Goal: Transaction & Acquisition: Obtain resource

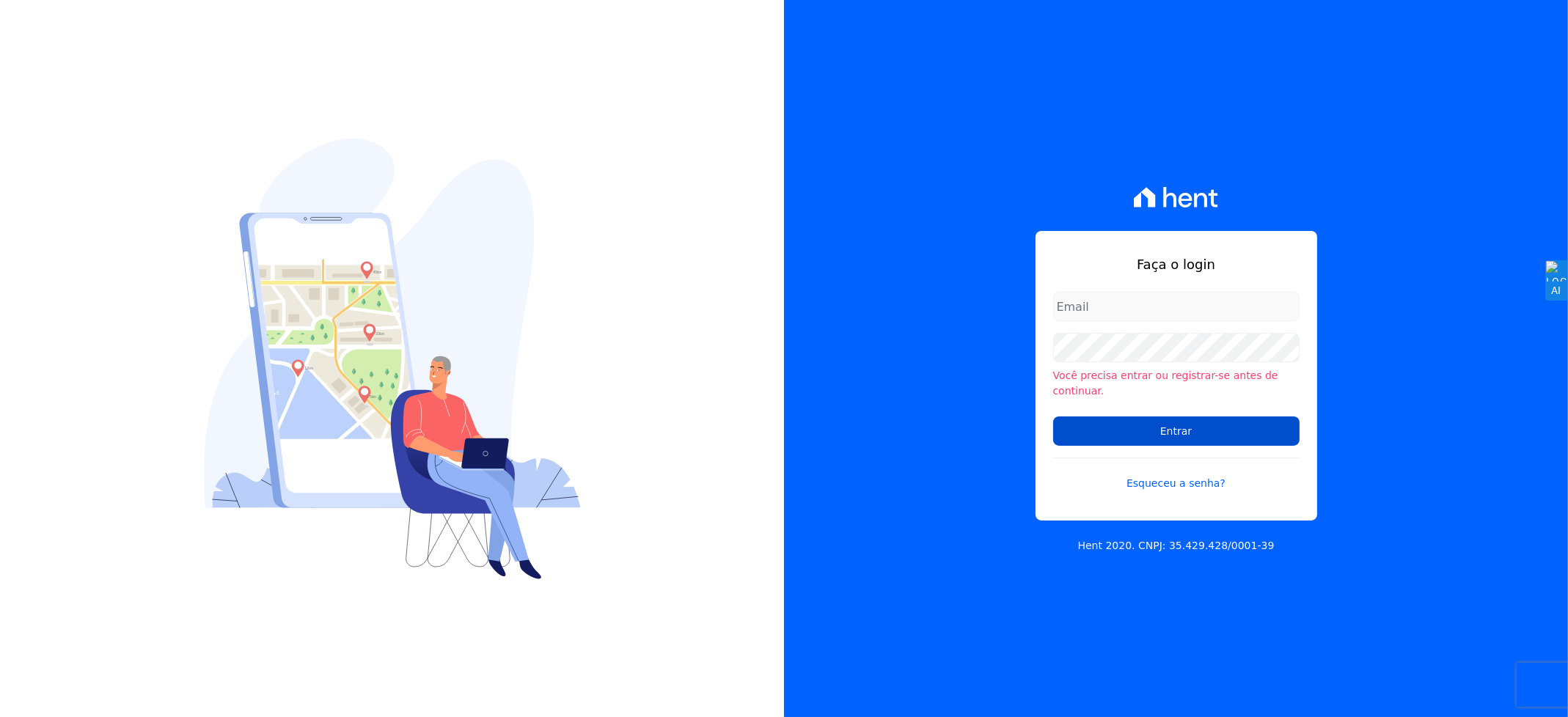
type input "[EMAIL_ADDRESS][DOMAIN_NAME]"
click at [1136, 434] on input "Entrar" at bounding box center [1176, 430] width 246 height 29
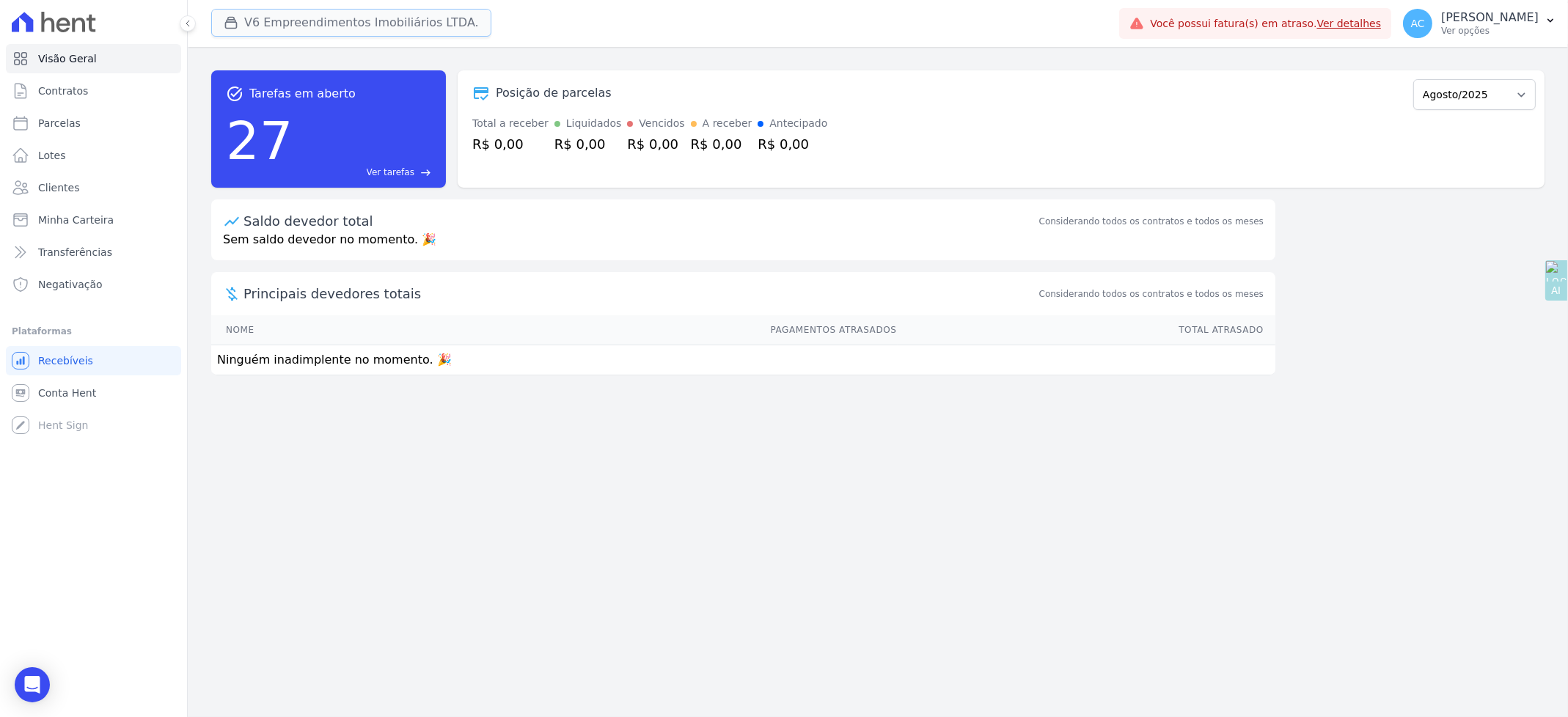
click at [275, 17] on button "V6 Empreendimentos Imobiliários LTDA." at bounding box center [352, 23] width 280 height 28
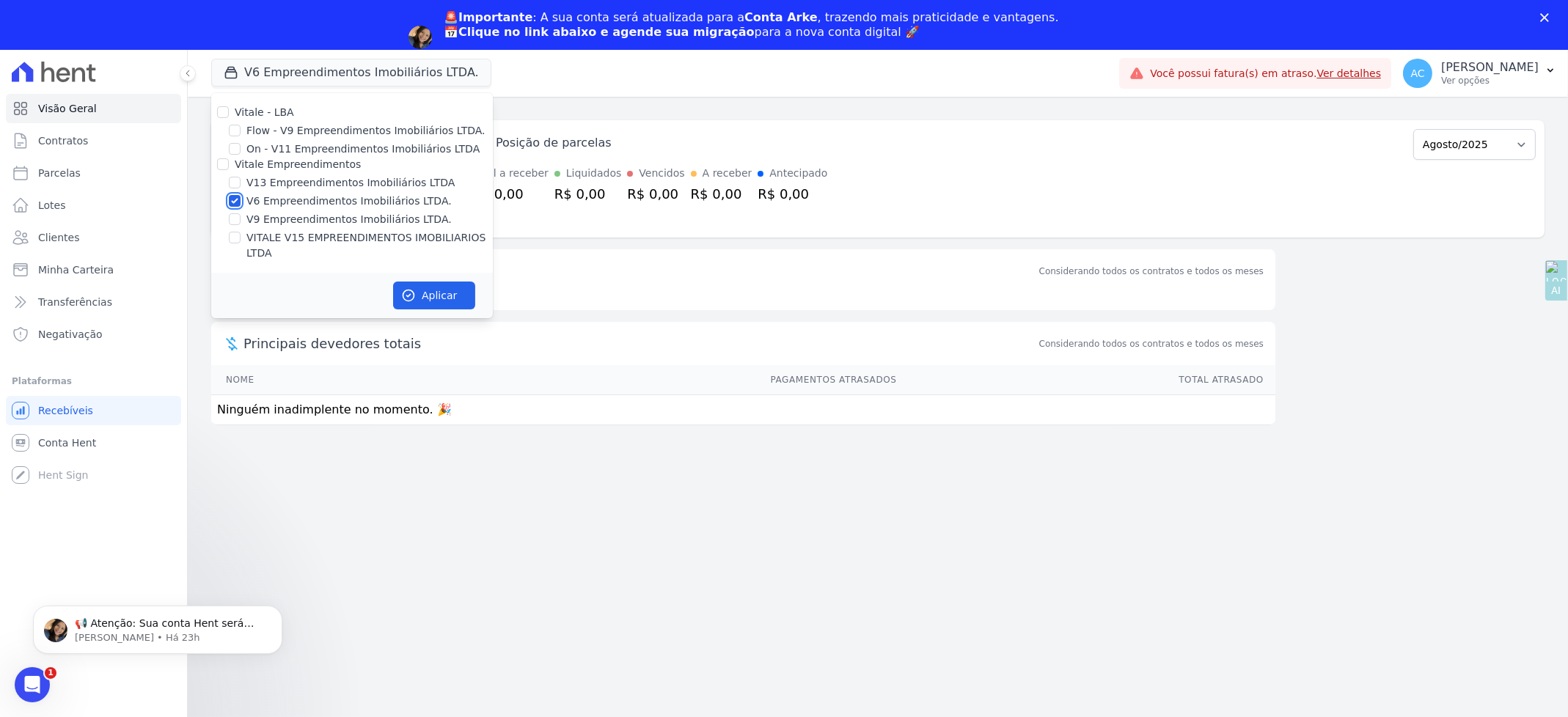
click at [235, 199] on input "V6 Empreendimentos Imobiliários LTDA." at bounding box center [235, 201] width 12 height 12
checkbox input "false"
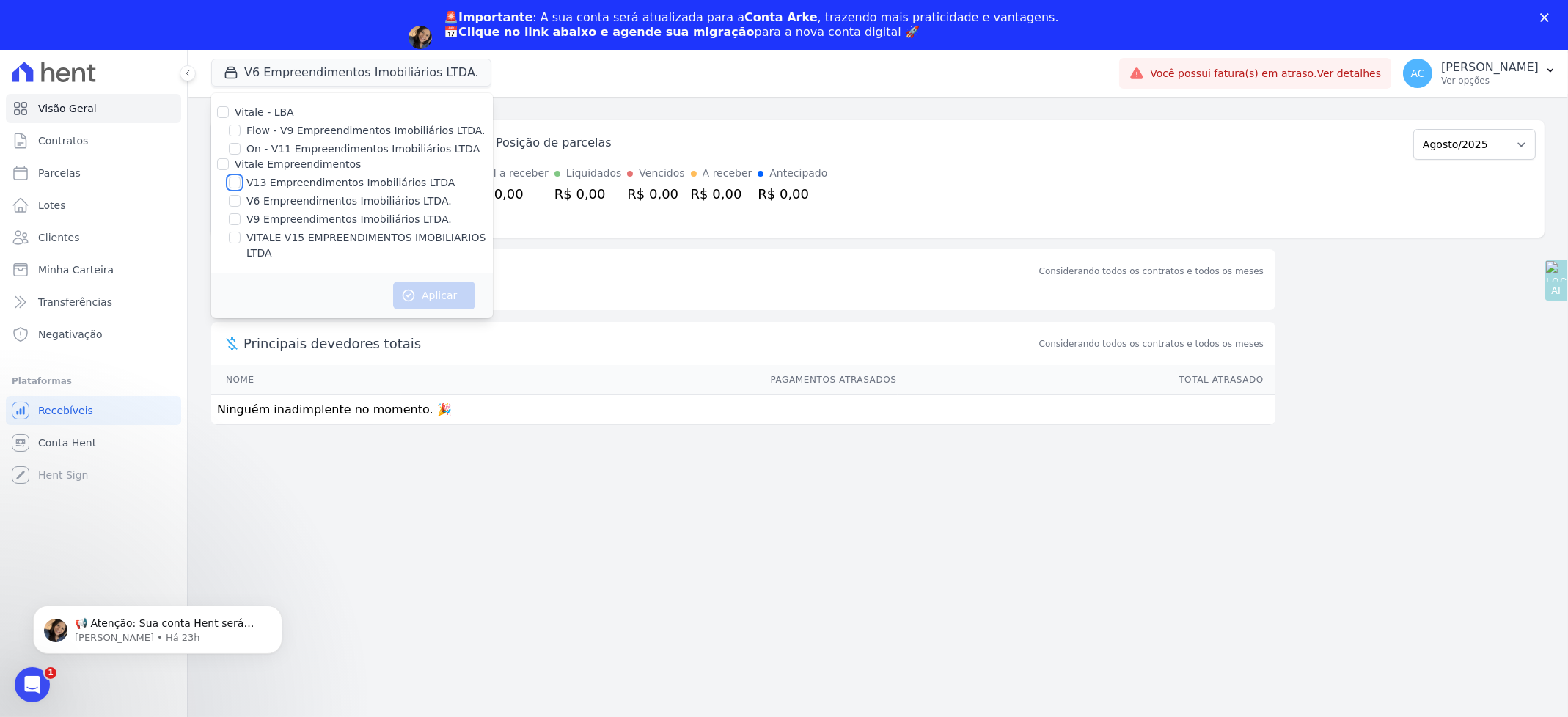
click at [236, 184] on input "V13 Empreendimentos Imobiliários LTDA" at bounding box center [235, 182] width 12 height 12
checkbox input "true"
click at [231, 242] on input "VITALE V15 EMPREENDIMENTOS IMOBILIARIOS LTDA" at bounding box center [235, 237] width 12 height 12
checkbox input "true"
click at [422, 282] on button "Aplicar" at bounding box center [434, 296] width 82 height 28
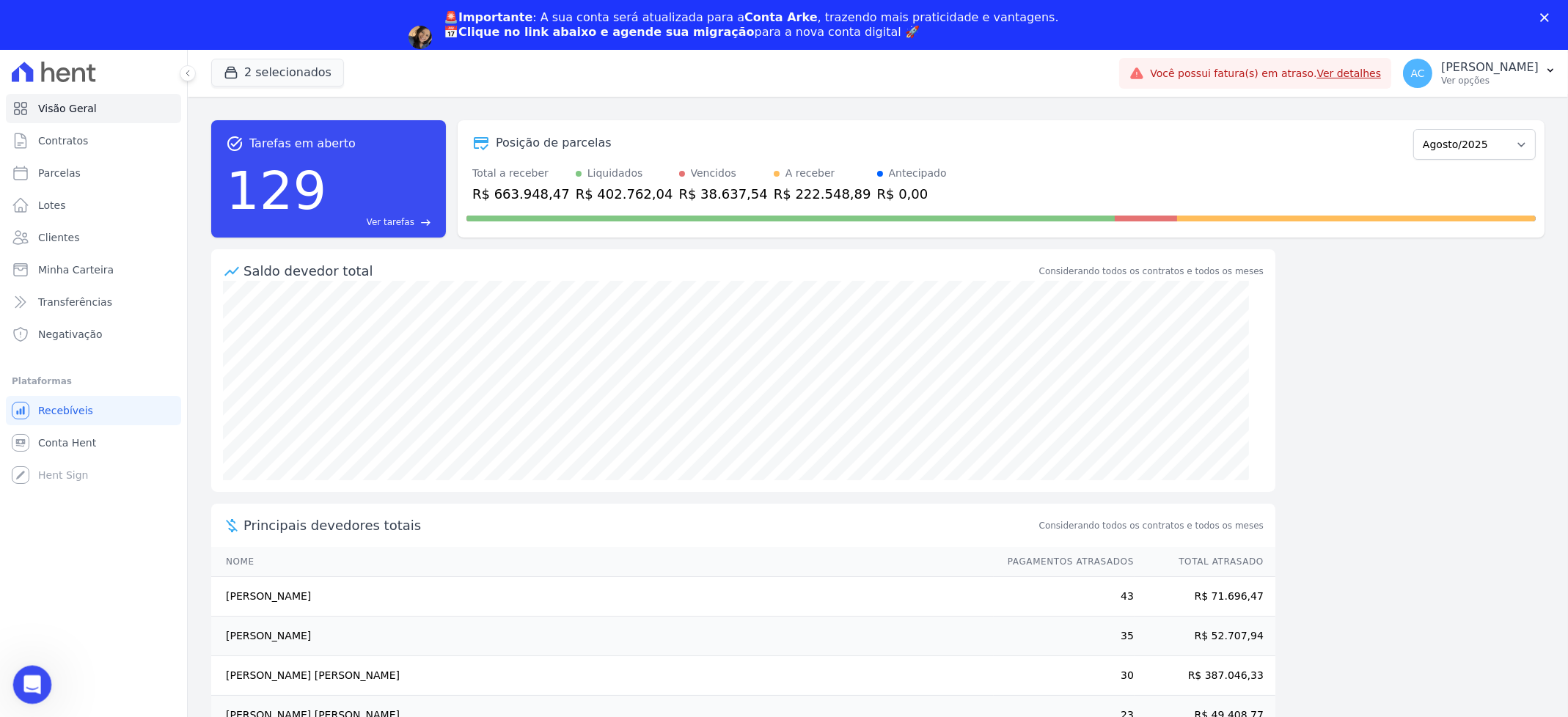
click at [20, 689] on div "Abrir mensagem da Intercom" at bounding box center [30, 682] width 48 height 48
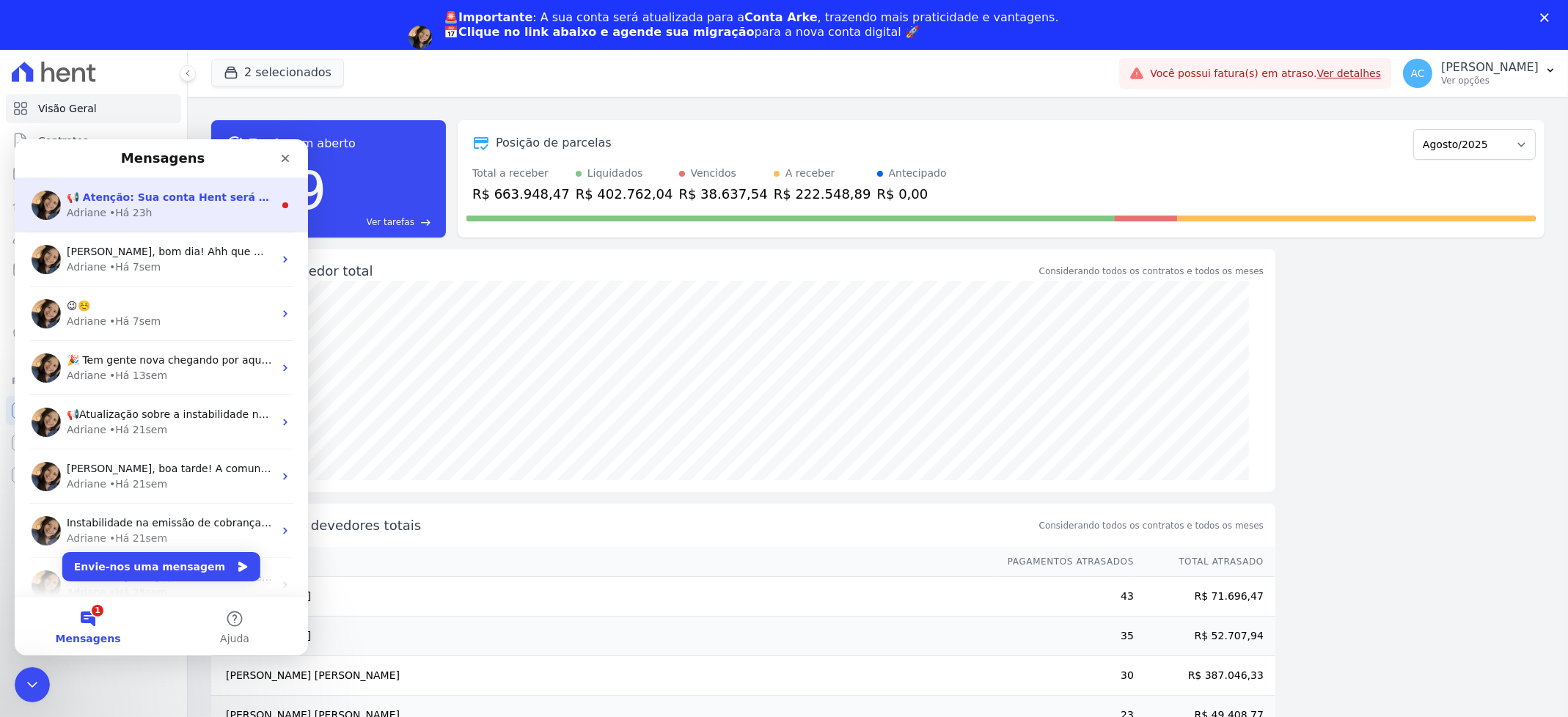
click at [128, 212] on div "• Há 23h" at bounding box center [131, 212] width 43 height 16
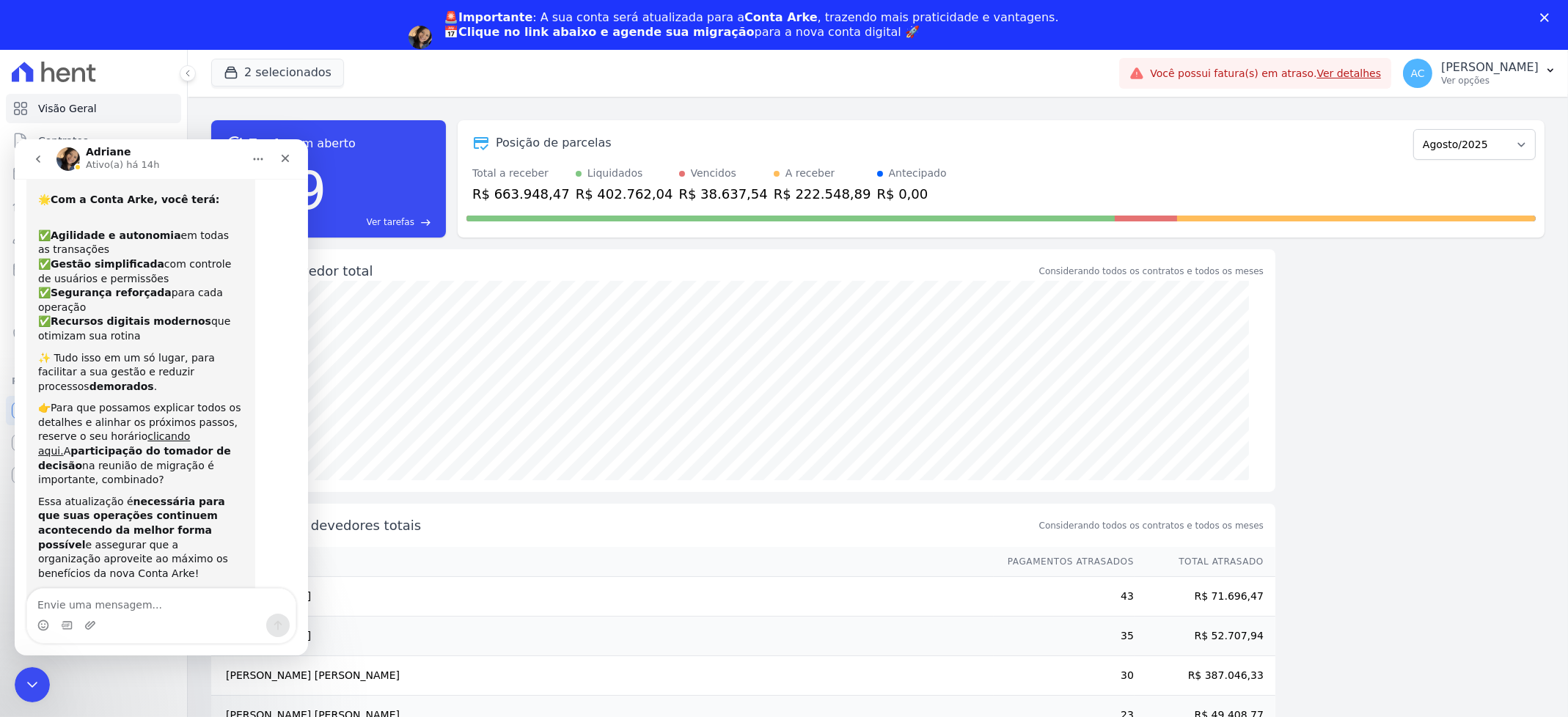
scroll to position [124, 0]
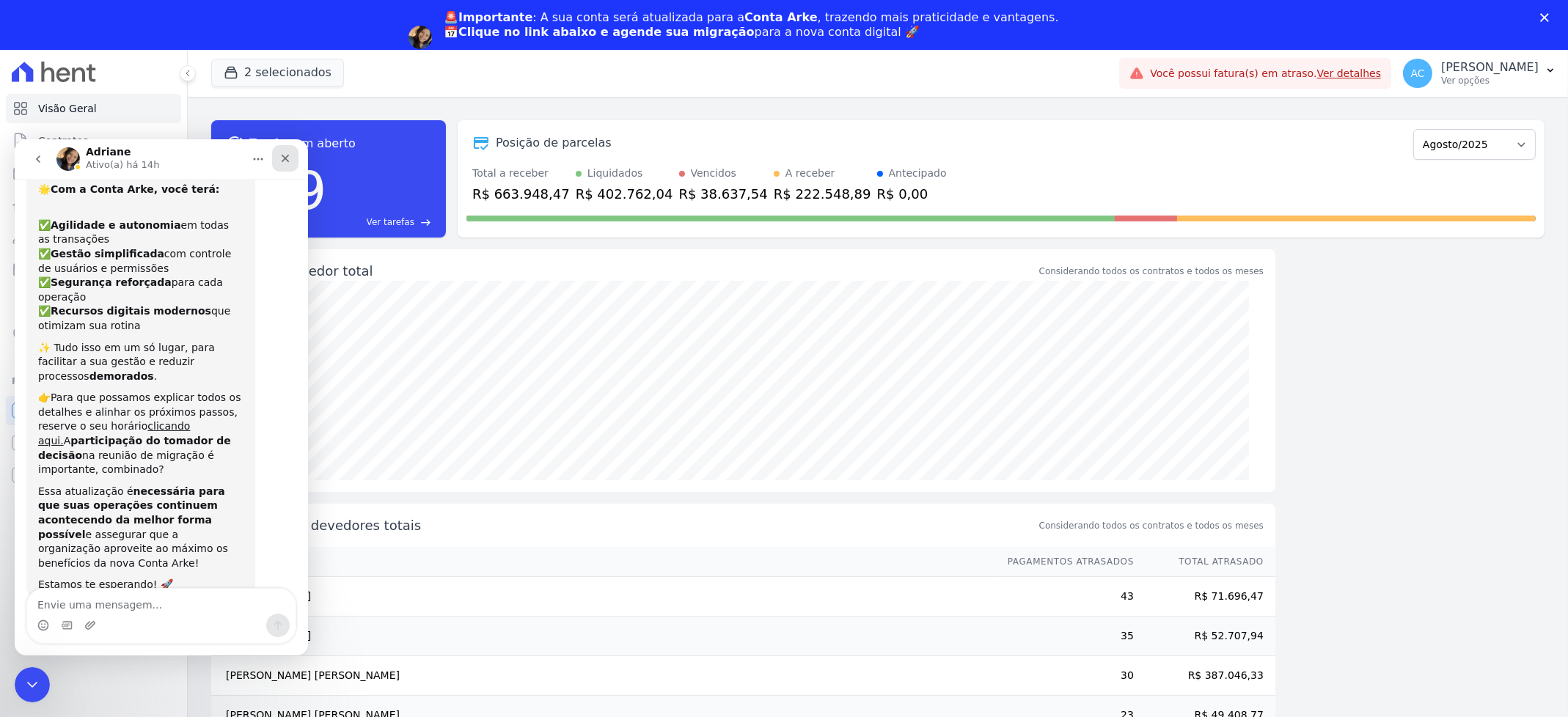
click at [279, 152] on icon "Fechar" at bounding box center [285, 157] width 12 height 12
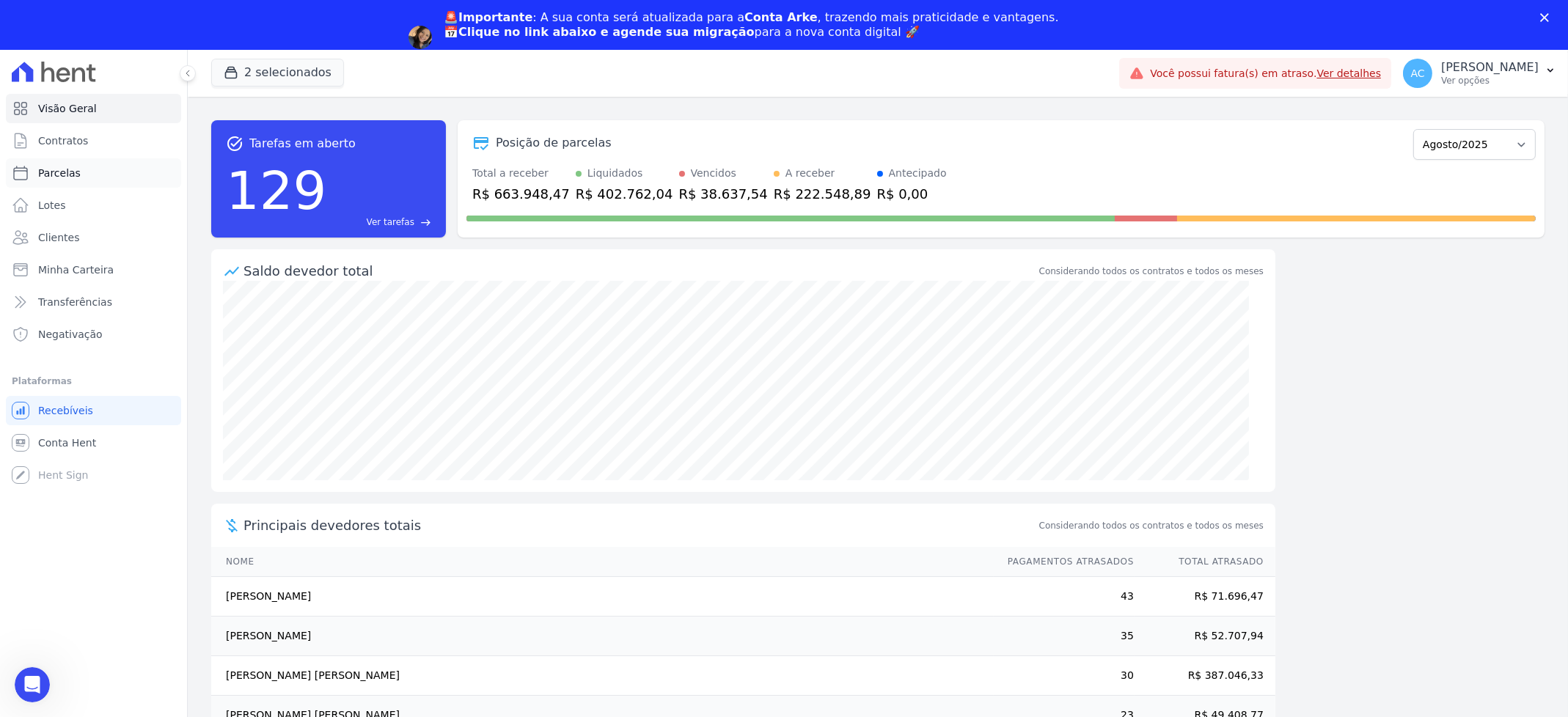
click at [69, 169] on span "Parcelas" at bounding box center [59, 173] width 42 height 15
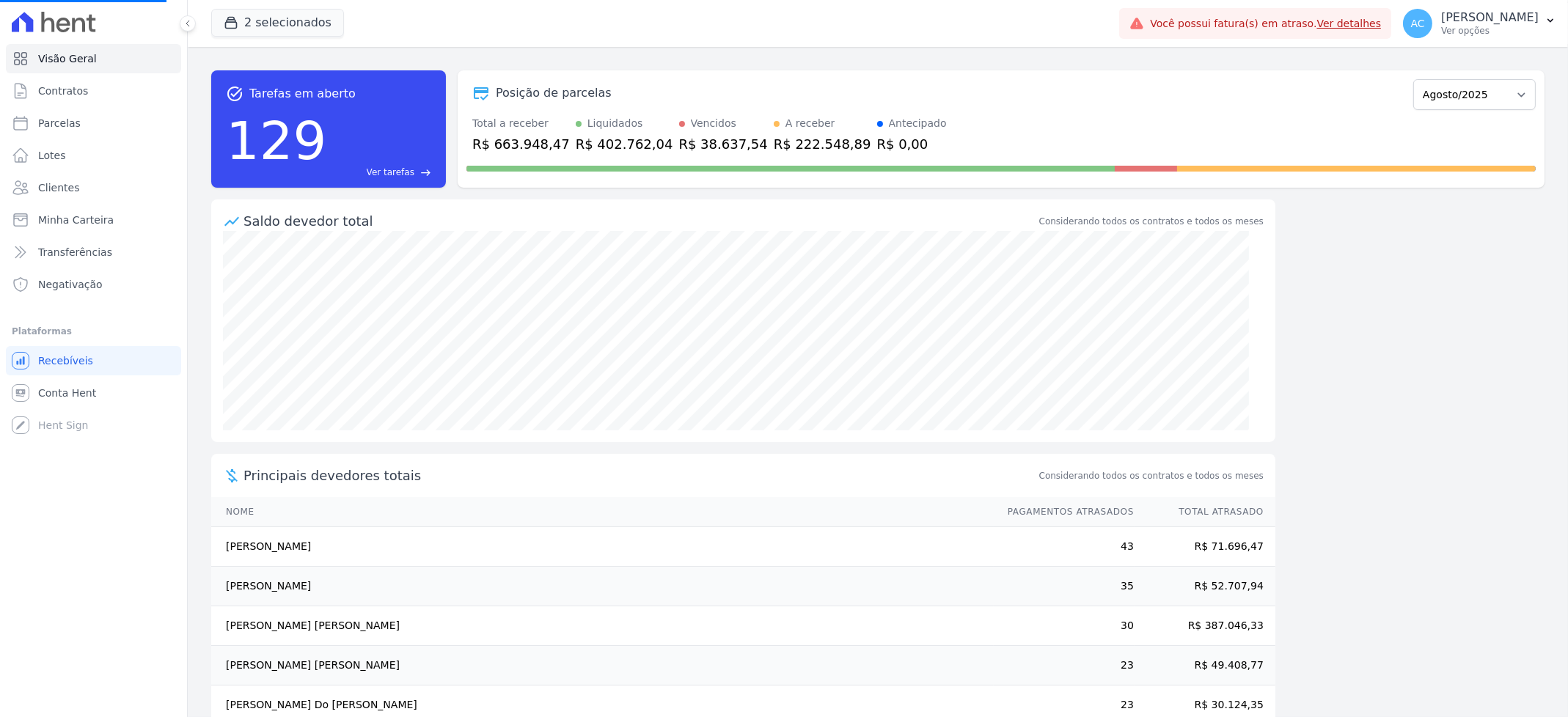
select select
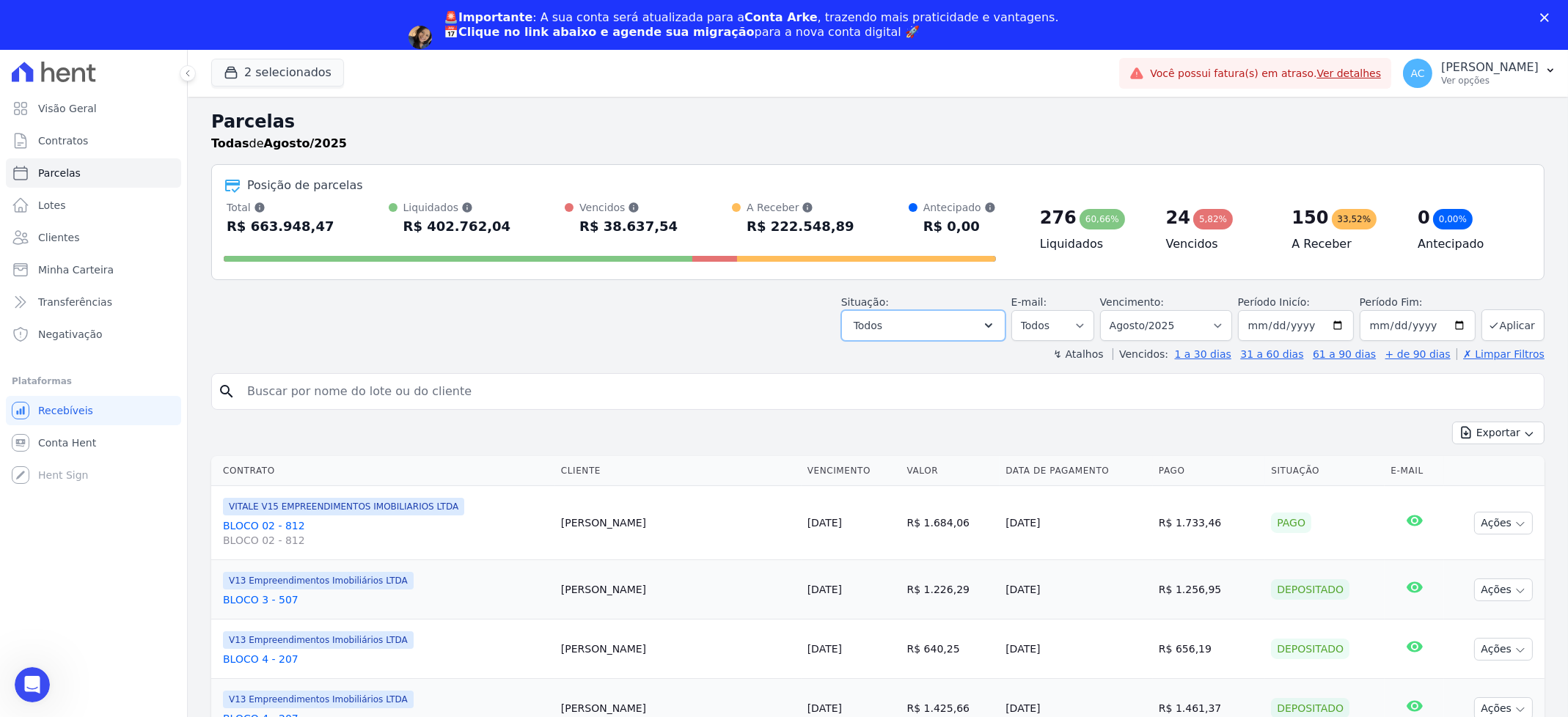
drag, startPoint x: 928, startPoint y: 331, endPoint x: 891, endPoint y: 346, distance: 39.9
click at [928, 330] on button "Todos" at bounding box center [923, 325] width 164 height 31
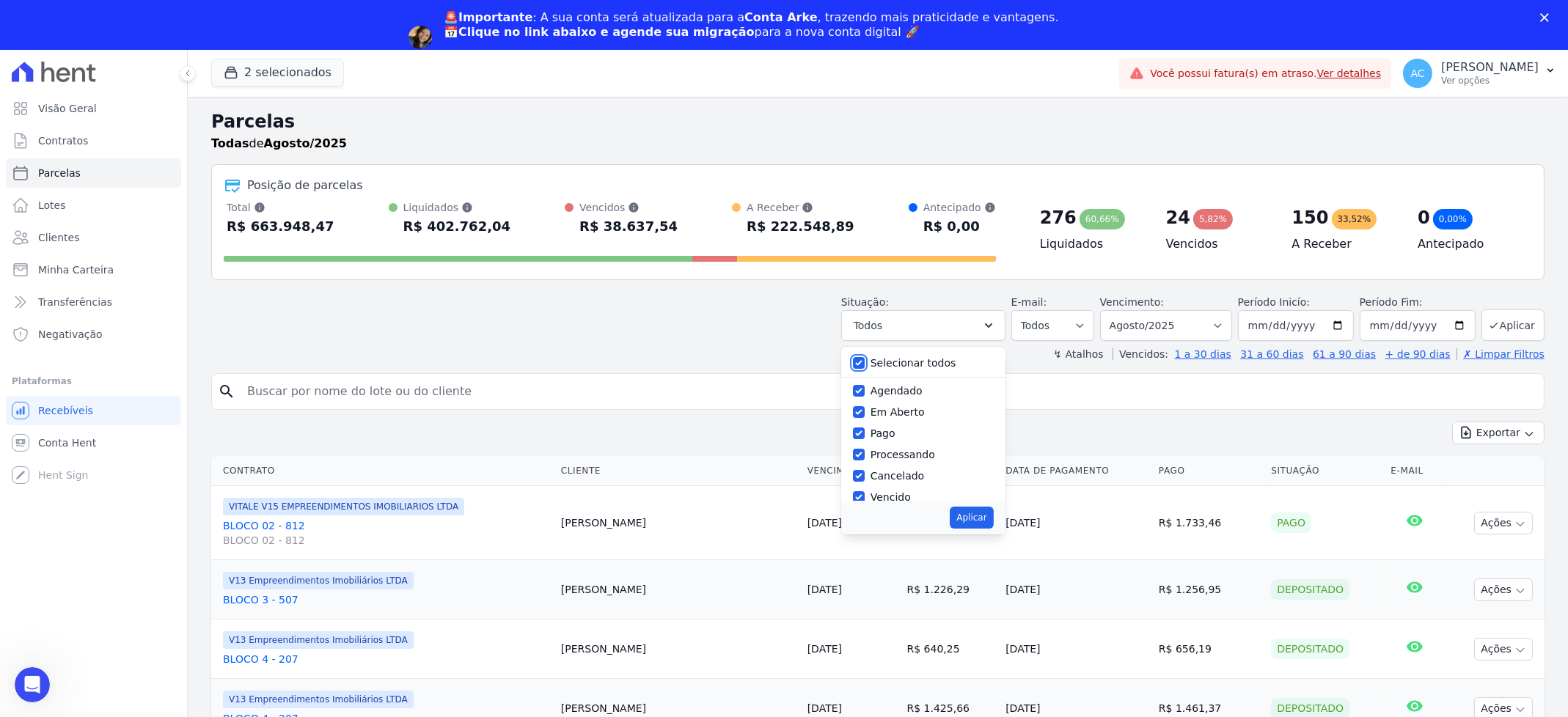
drag, startPoint x: 864, startPoint y: 361, endPoint x: 865, endPoint y: 371, distance: 10.0
click at [865, 361] on input "Selecionar todos" at bounding box center [858, 363] width 12 height 12
checkbox input "false"
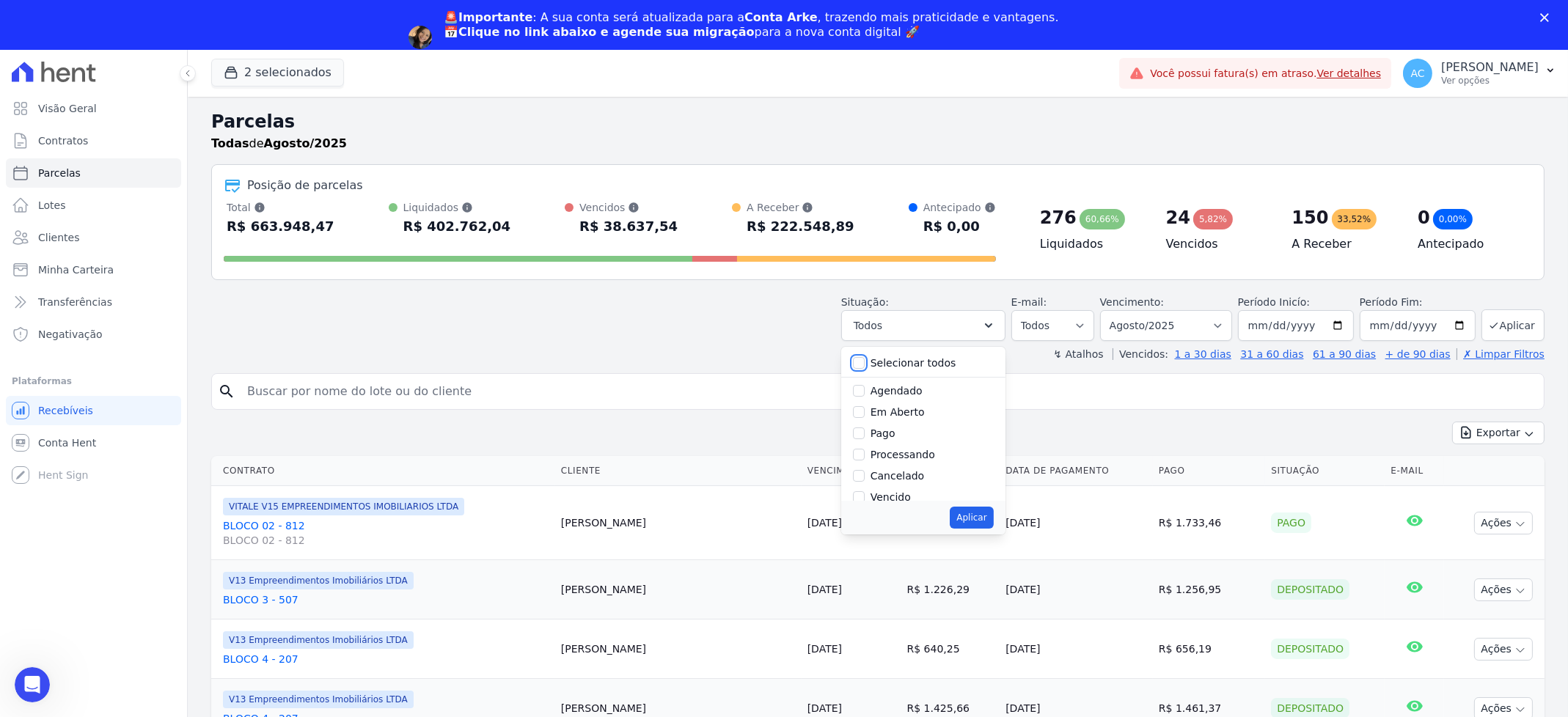
checkbox input "false"
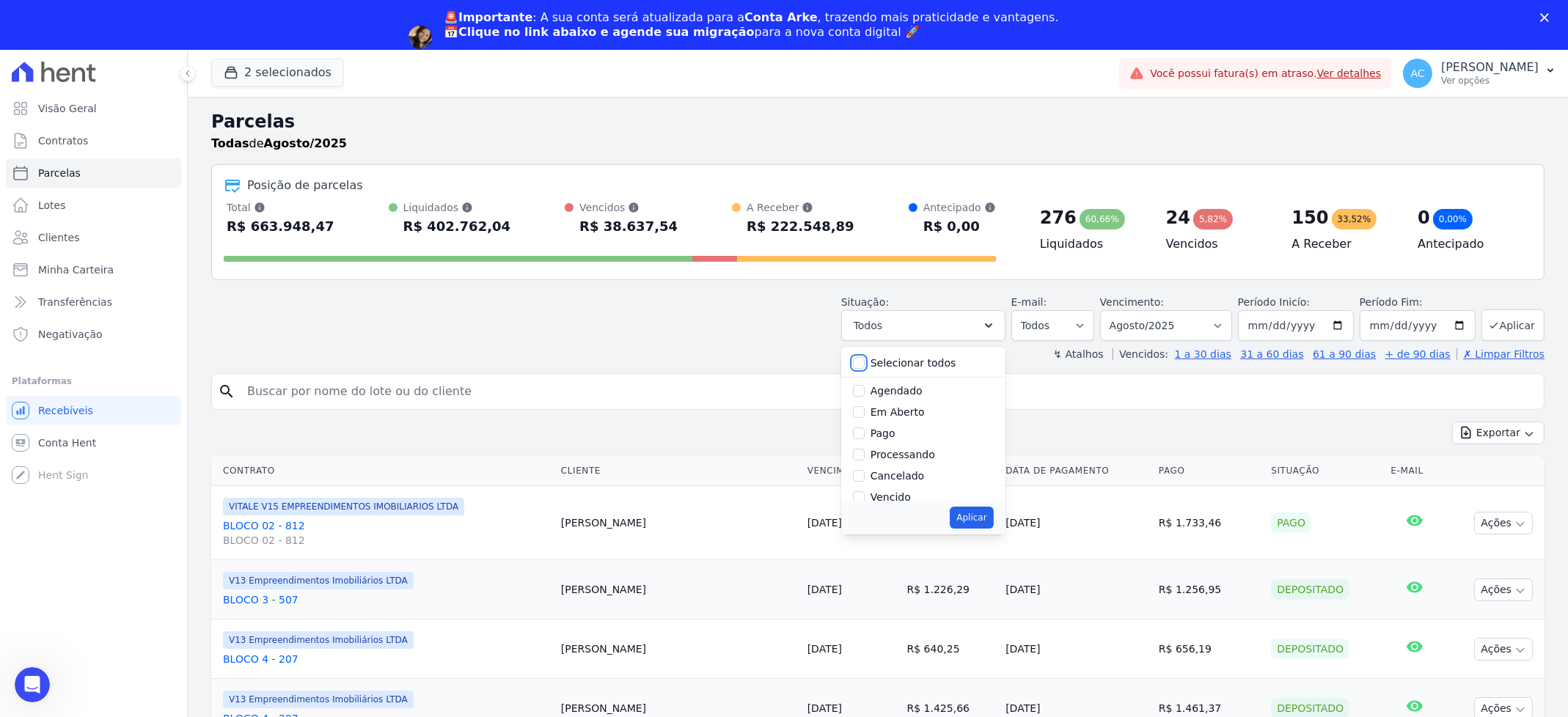
checkbox input "false"
drag, startPoint x: 868, startPoint y: 432, endPoint x: 903, endPoint y: 434, distance: 35.1
click at [865, 434] on input "Pago" at bounding box center [858, 434] width 12 height 12
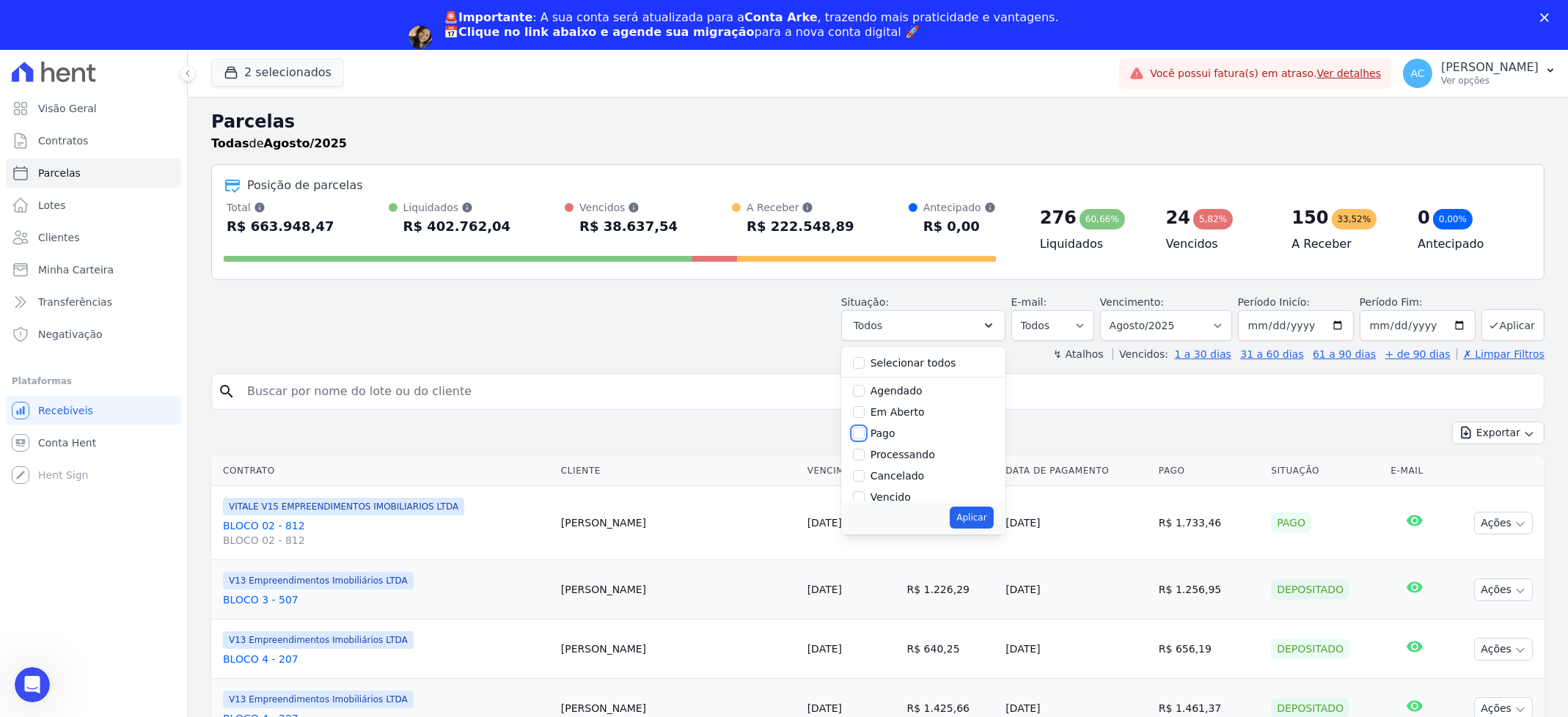
checkbox input "true"
click at [865, 428] on div at bounding box center [858, 421] width 12 height 15
click at [865, 442] on input "Depositado" at bounding box center [858, 442] width 12 height 12
checkbox input "true"
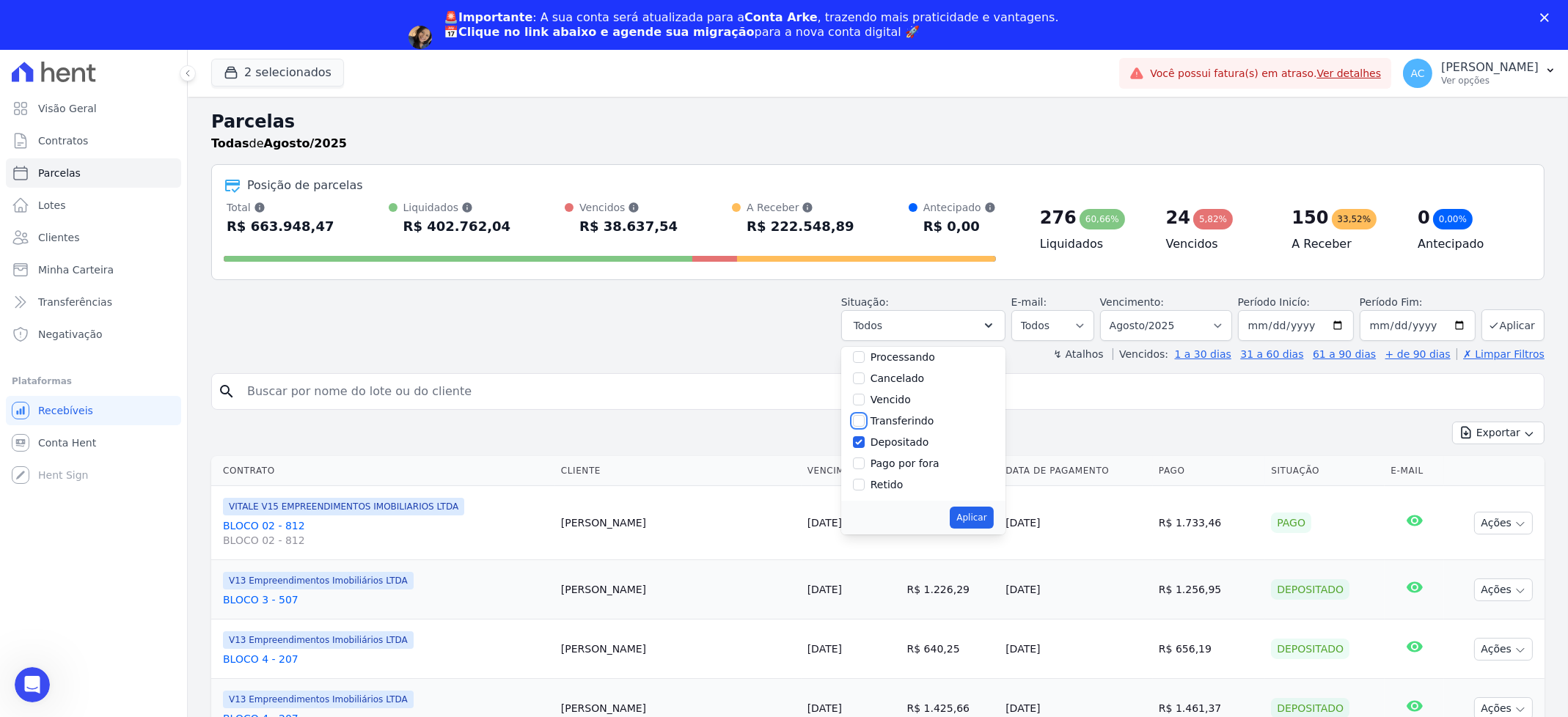
click at [865, 421] on input "Transferindo" at bounding box center [858, 420] width 12 height 12
checkbox input "true"
click at [985, 521] on button "Aplicar" at bounding box center [971, 517] width 43 height 22
select select "paid"
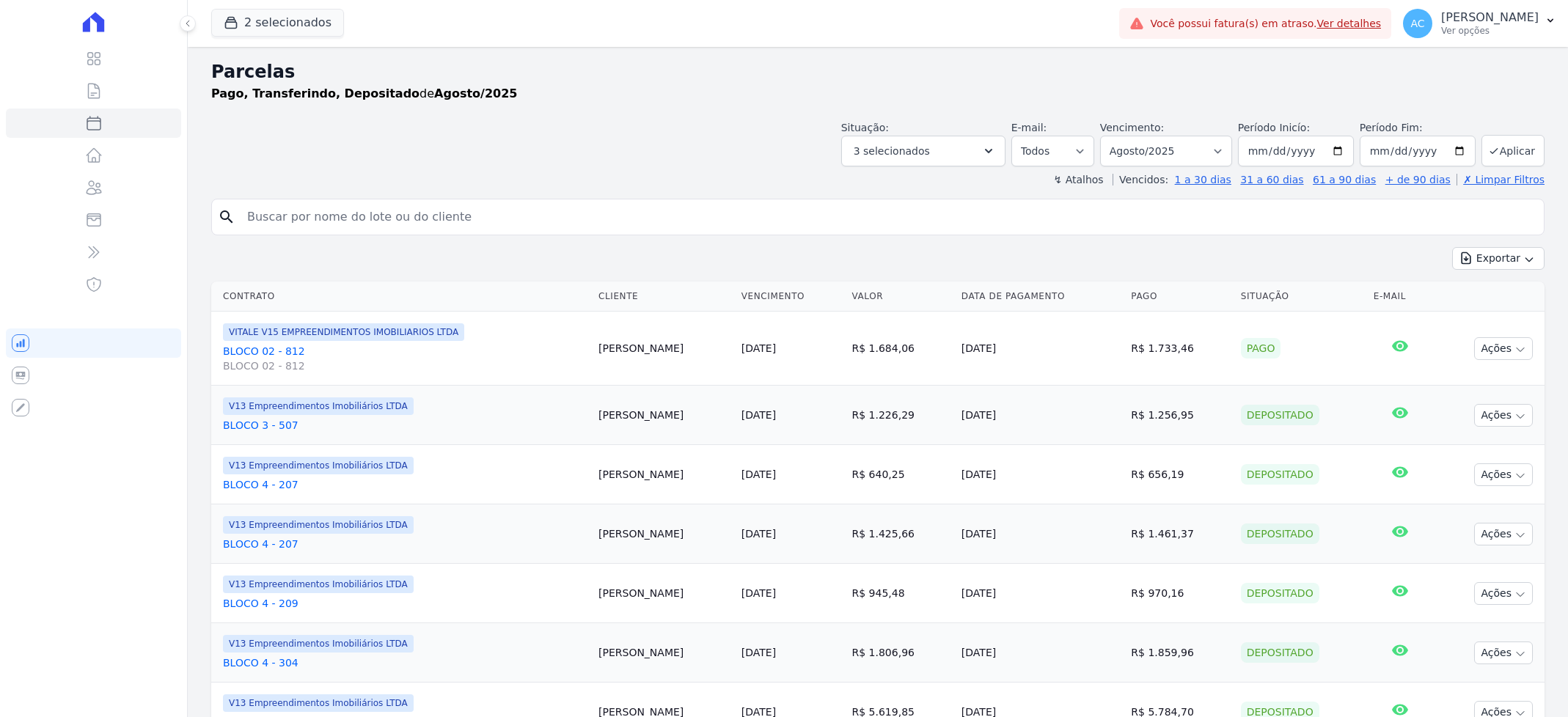
select select
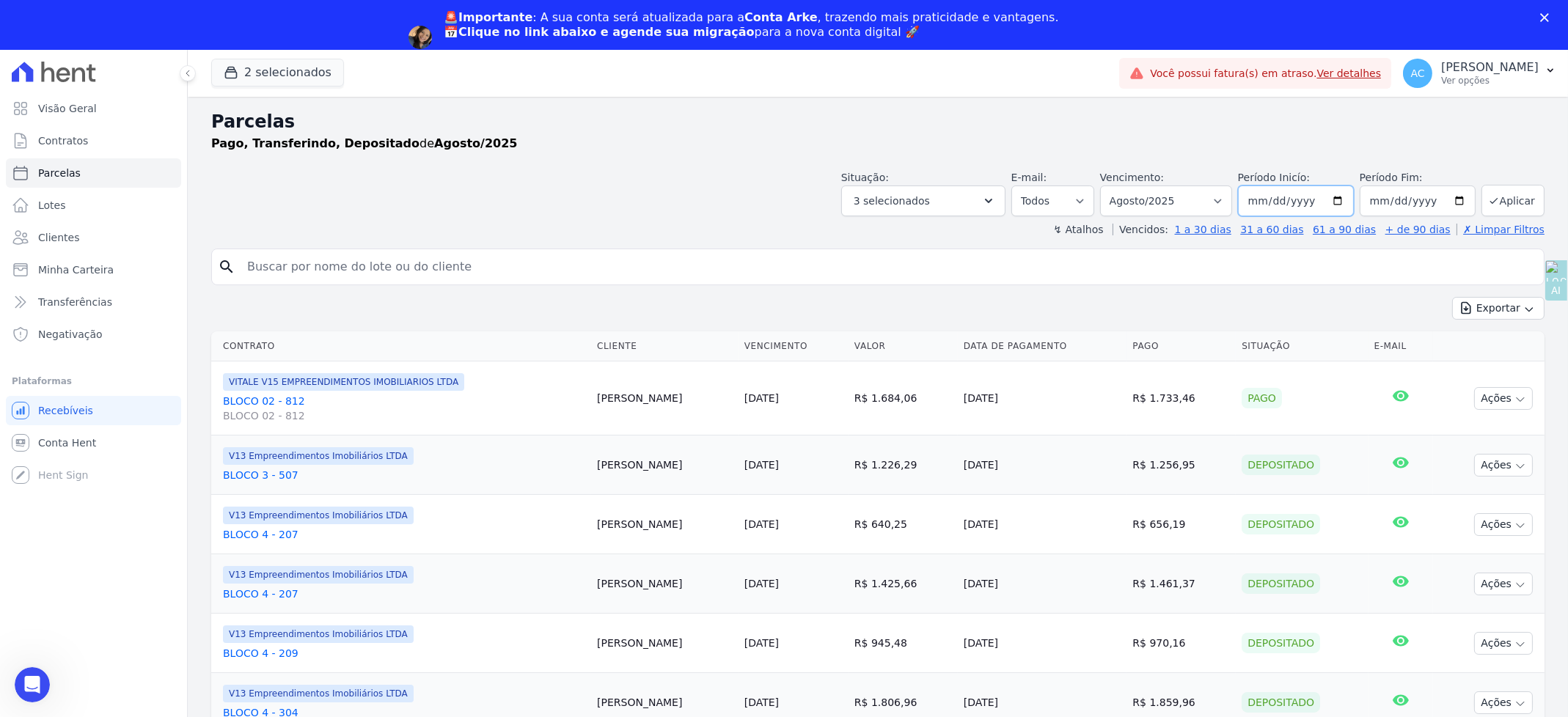
click at [1251, 206] on input "2025-08-01" at bounding box center [1296, 201] width 116 height 31
type input "2024-10-01"
click at [1509, 206] on button "Aplicar" at bounding box center [1512, 201] width 63 height 31
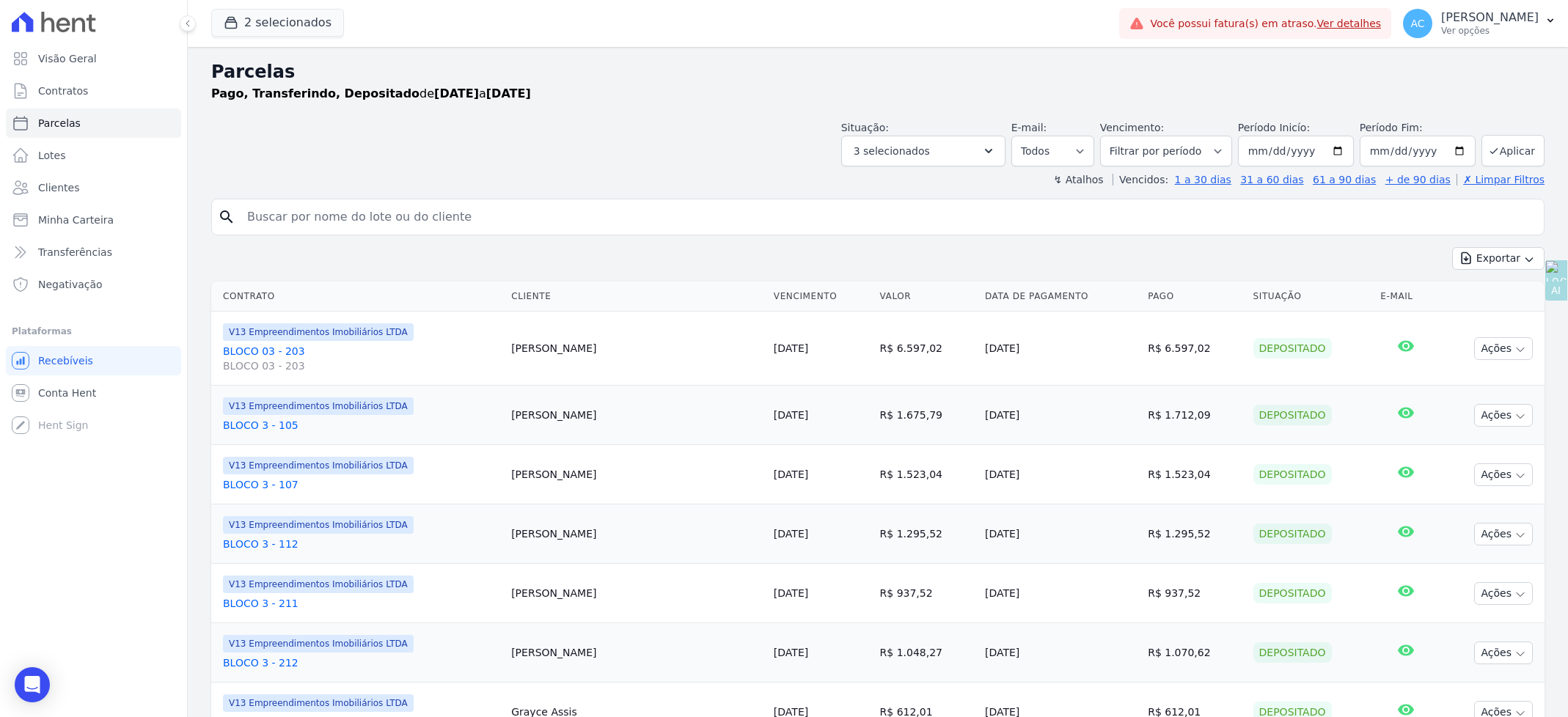
select select
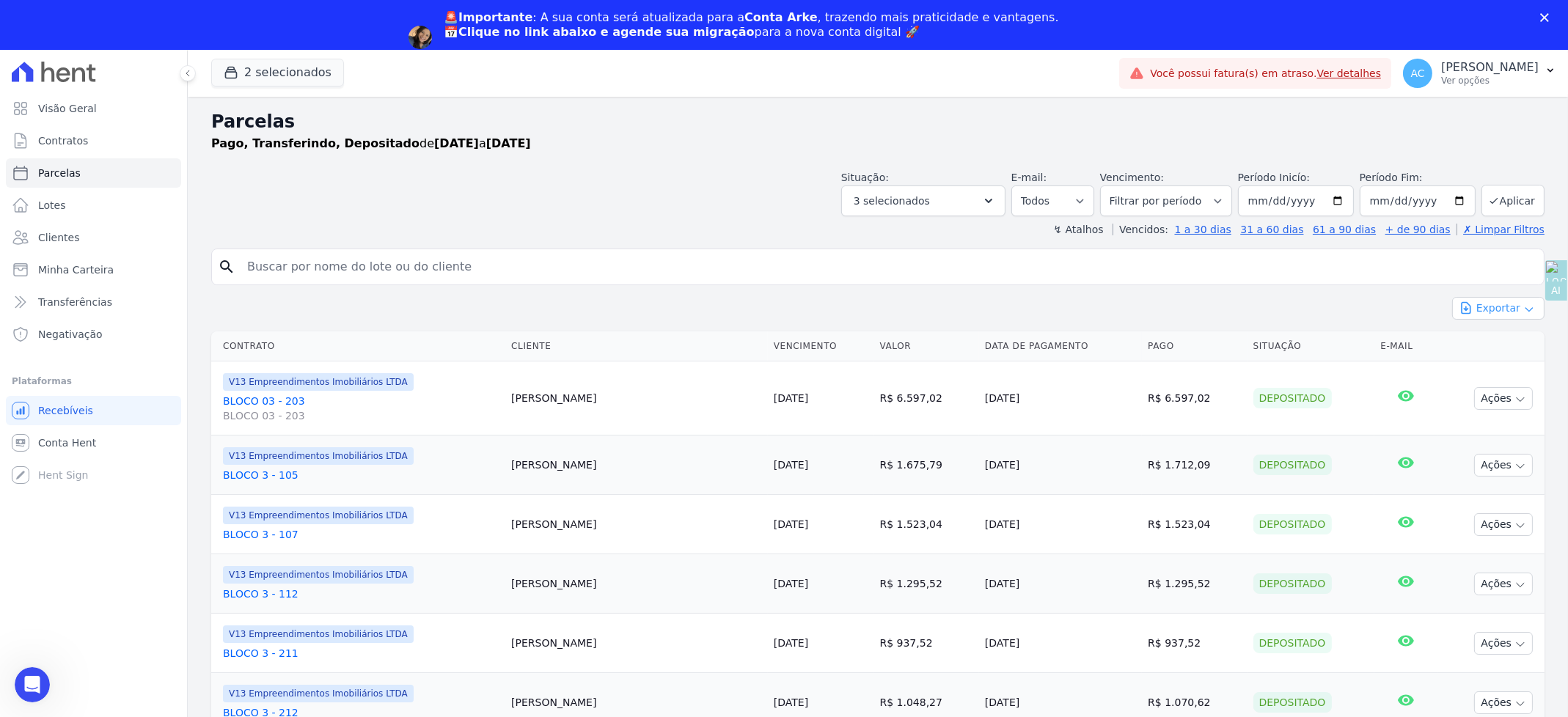
click at [1523, 308] on icon "button" at bounding box center [1529, 309] width 12 height 12
click at [1479, 342] on span "Exportar PDF" at bounding box center [1497, 343] width 77 height 15
click at [1497, 366] on span "Exportar CSV" at bounding box center [1497, 368] width 78 height 15
